Goal: Transaction & Acquisition: Purchase product/service

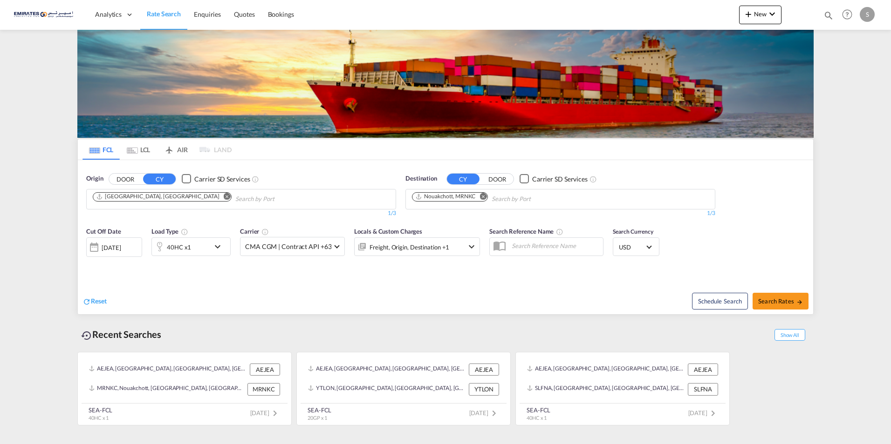
click at [235, 198] on input "Chips input." at bounding box center [279, 199] width 89 height 15
click at [429, 195] on md-icon "Remove" at bounding box center [482, 196] width 7 height 7
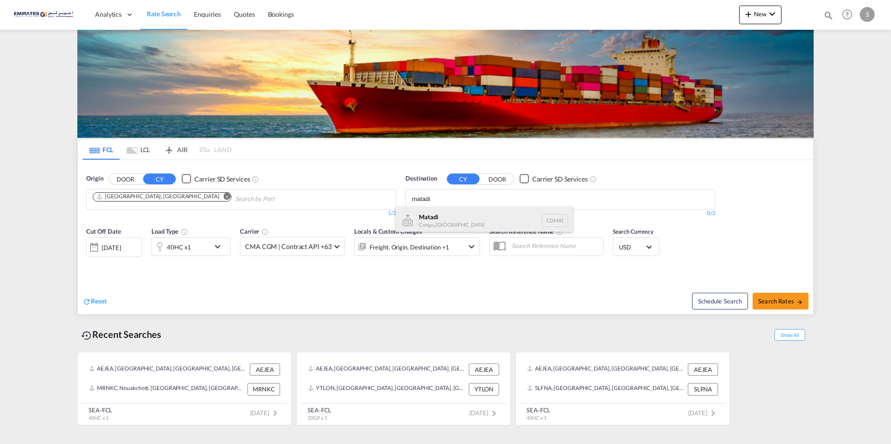
type input "matadi"
click at [429, 221] on div "Matadi Congo, [GEOGRAPHIC_DATA] CDMAT" at bounding box center [484, 221] width 177 height 28
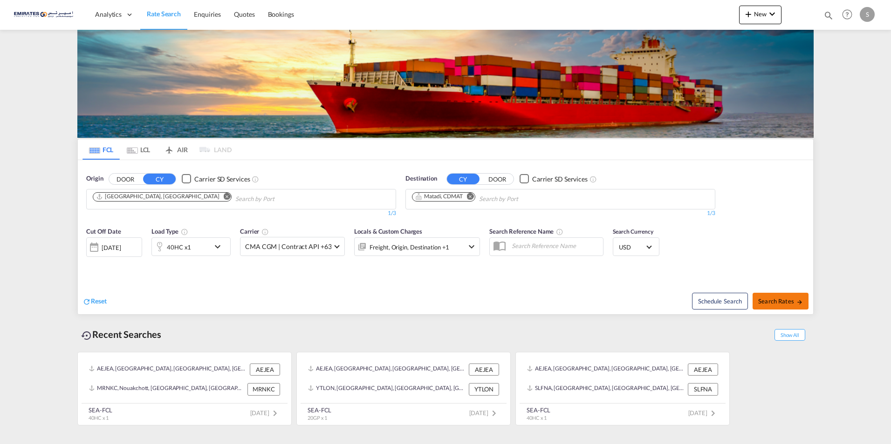
click at [429, 300] on span "Search Rates" at bounding box center [780, 301] width 45 height 7
type input "AEJEA to CDMAT / [DATE]"
